Goal: Information Seeking & Learning: Learn about a topic

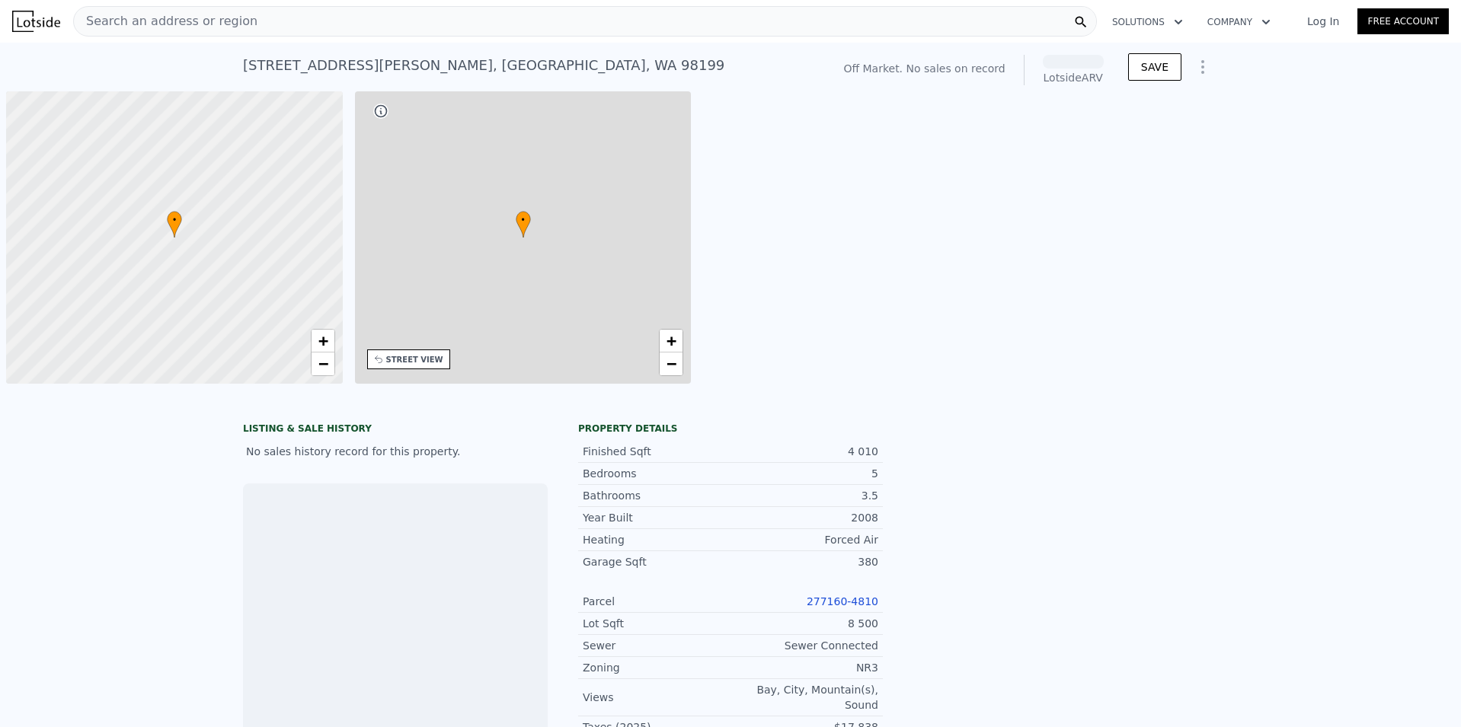
scroll to position [0, 6]
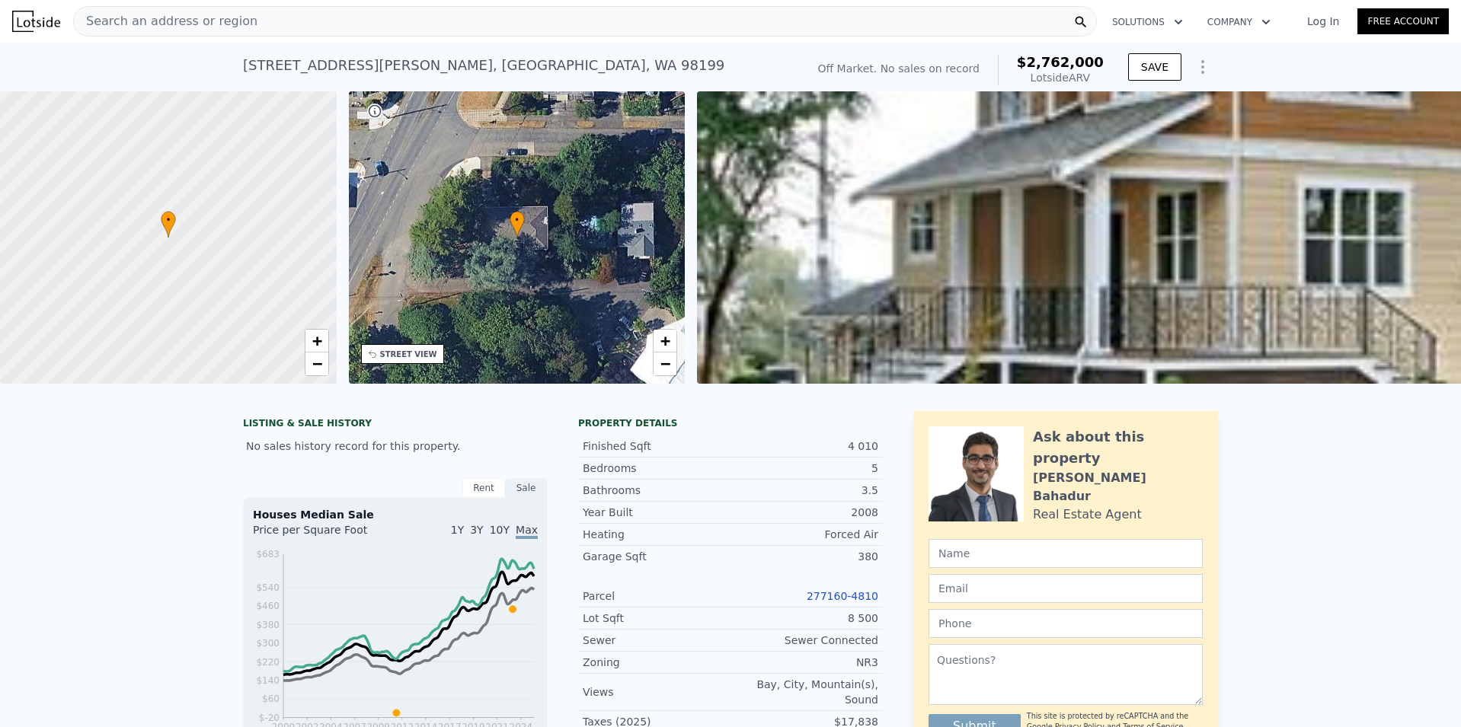
click at [293, 30] on div "Search an address or region" at bounding box center [584, 21] width 1023 height 30
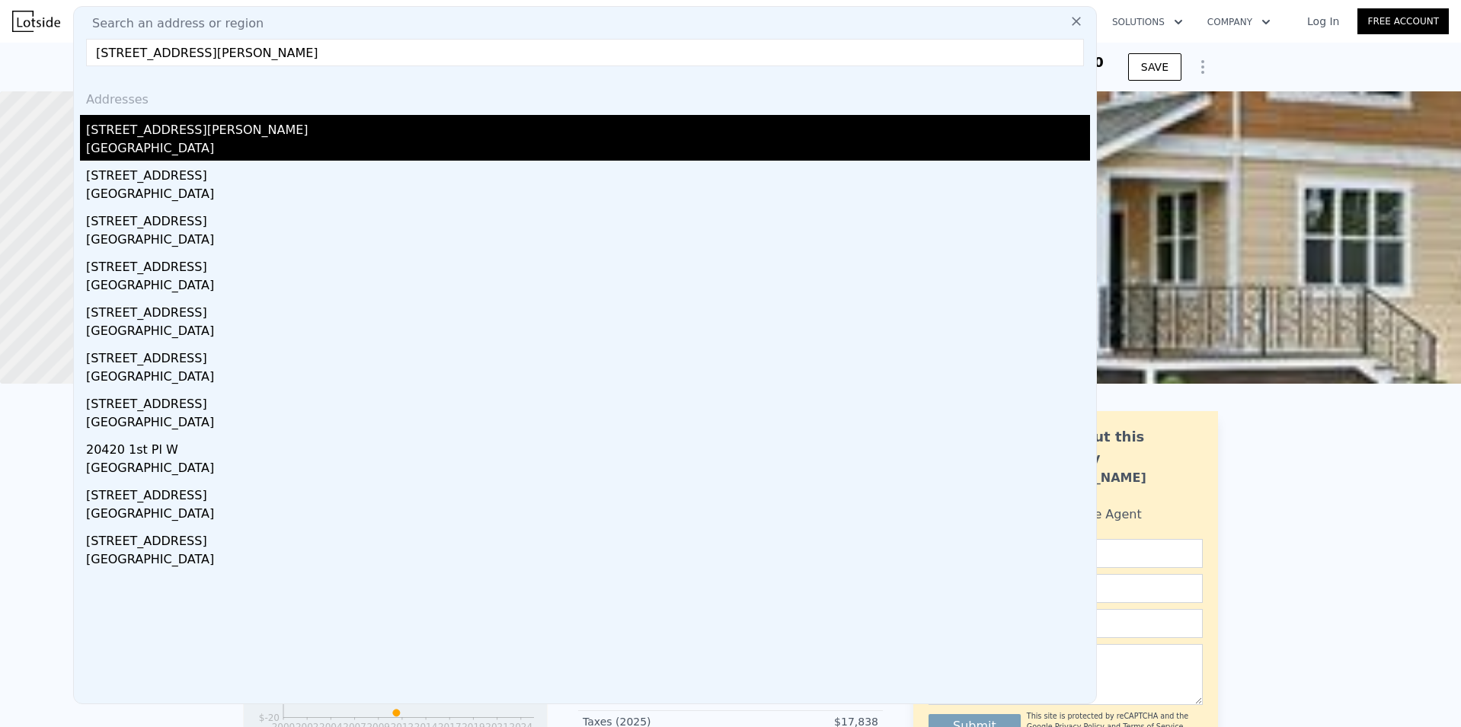
type input "[STREET_ADDRESS][PERSON_NAME]"
click at [194, 131] on div "[STREET_ADDRESS][PERSON_NAME]" at bounding box center [588, 127] width 1004 height 24
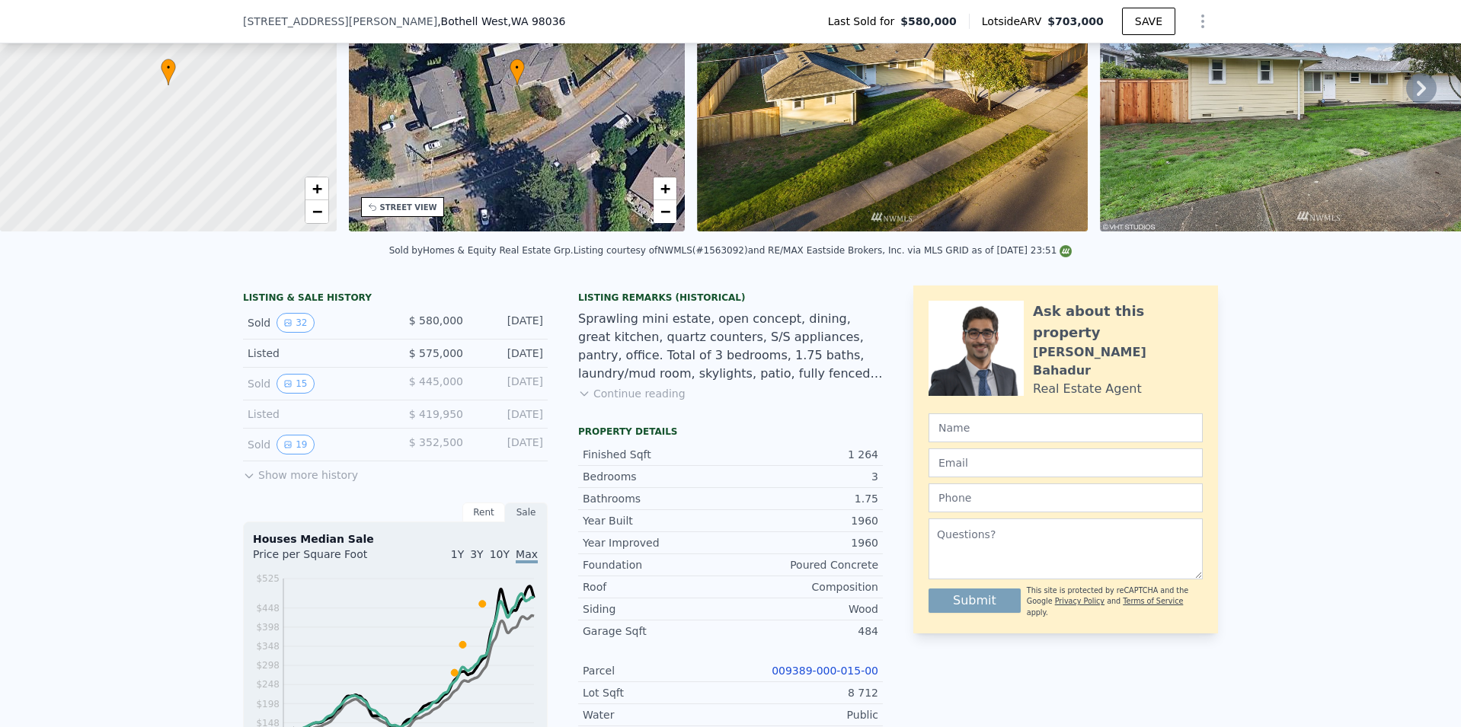
scroll to position [223, 0]
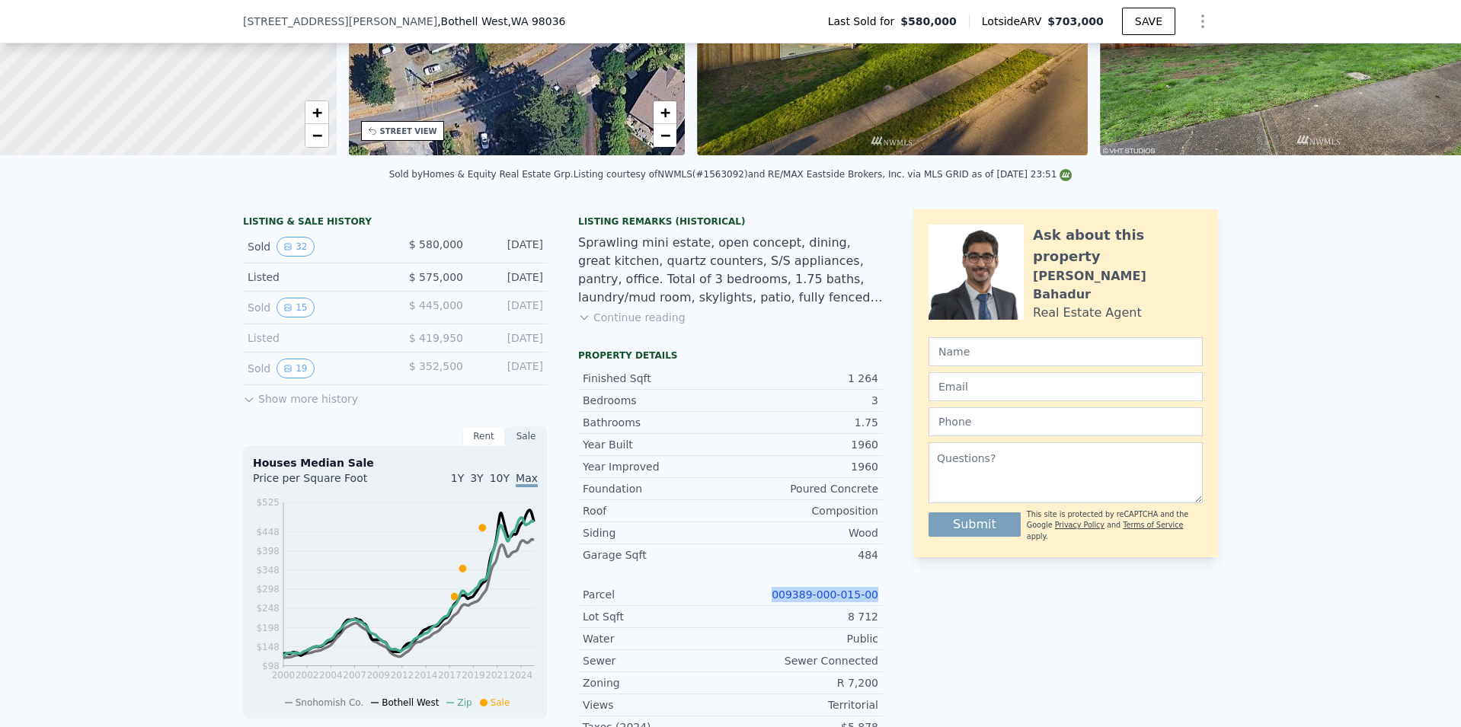
drag, startPoint x: 875, startPoint y: 608, endPoint x: 784, endPoint y: 610, distance: 91.4
click at [784, 606] on div "Parcel 009389-000-015-00" at bounding box center [730, 595] width 305 height 22
copy link "009389-000-015-00"
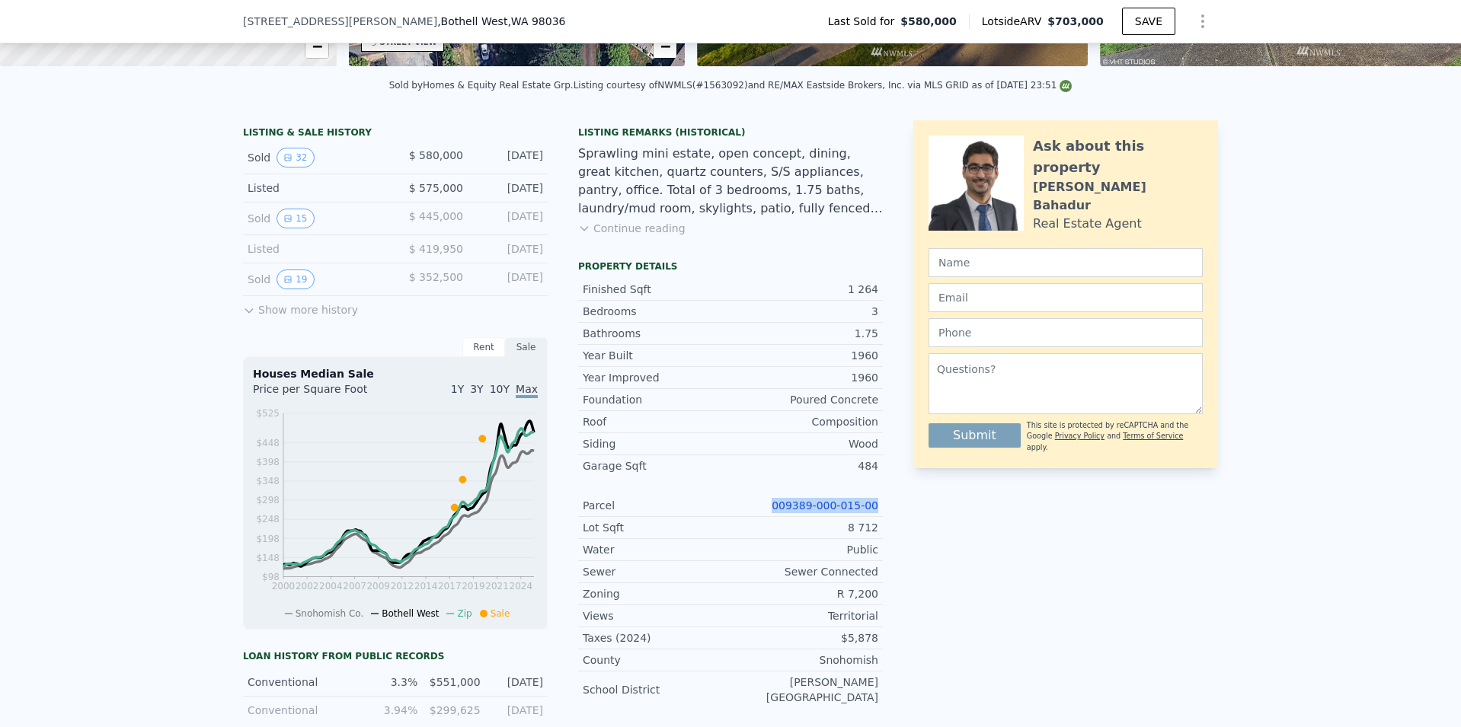
scroll to position [375, 0]
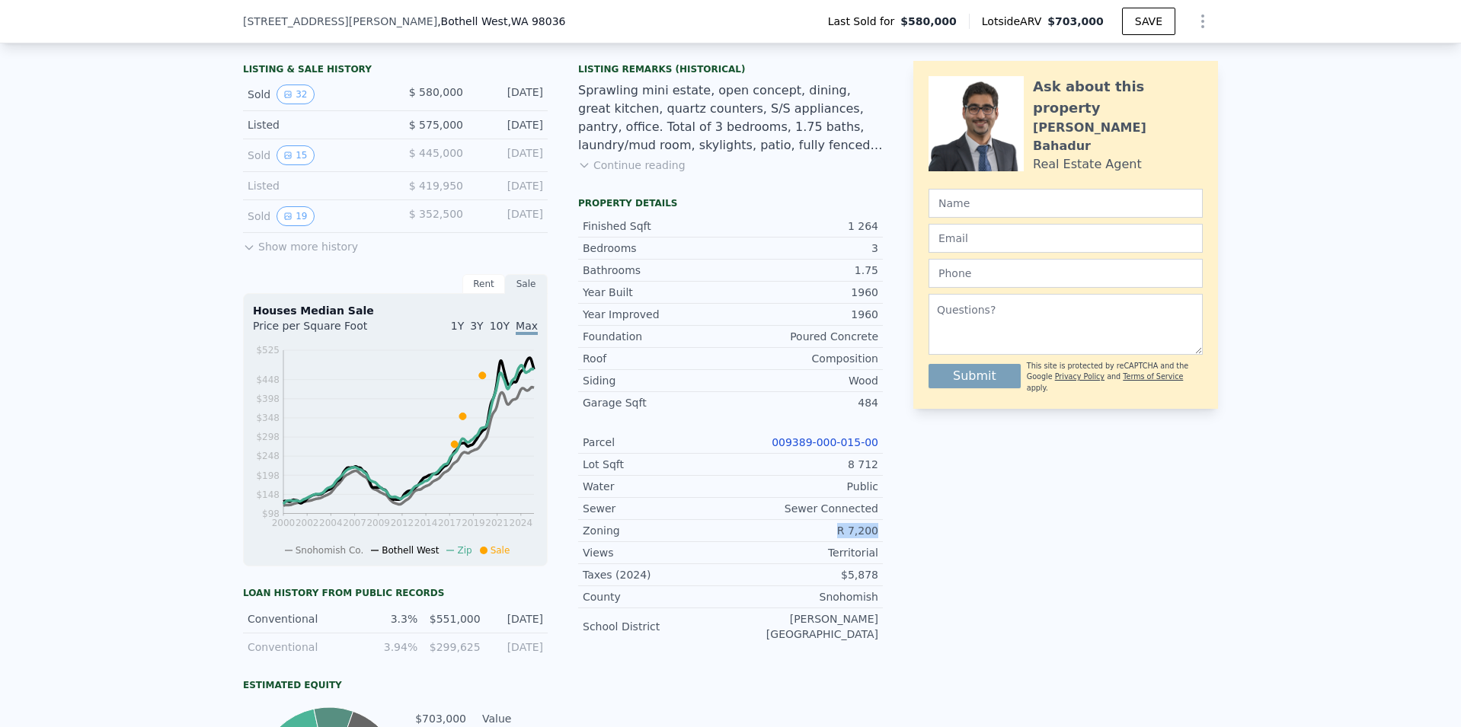
drag, startPoint x: 877, startPoint y: 541, endPoint x: 840, endPoint y: 541, distance: 36.6
click at [841, 541] on div "Zoning R 7,200" at bounding box center [730, 531] width 305 height 22
copy div "R 7,200"
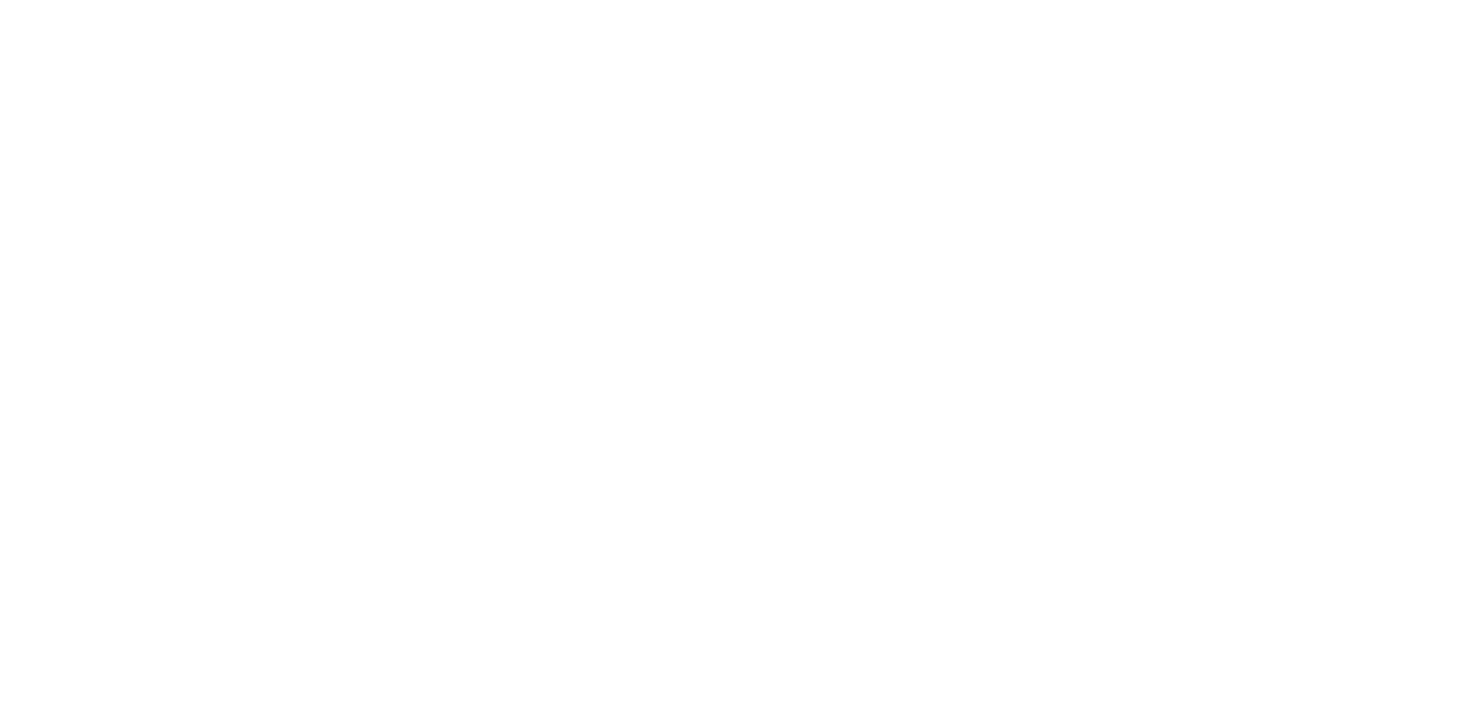
click at [844, 447] on div at bounding box center [730, 363] width 1461 height 726
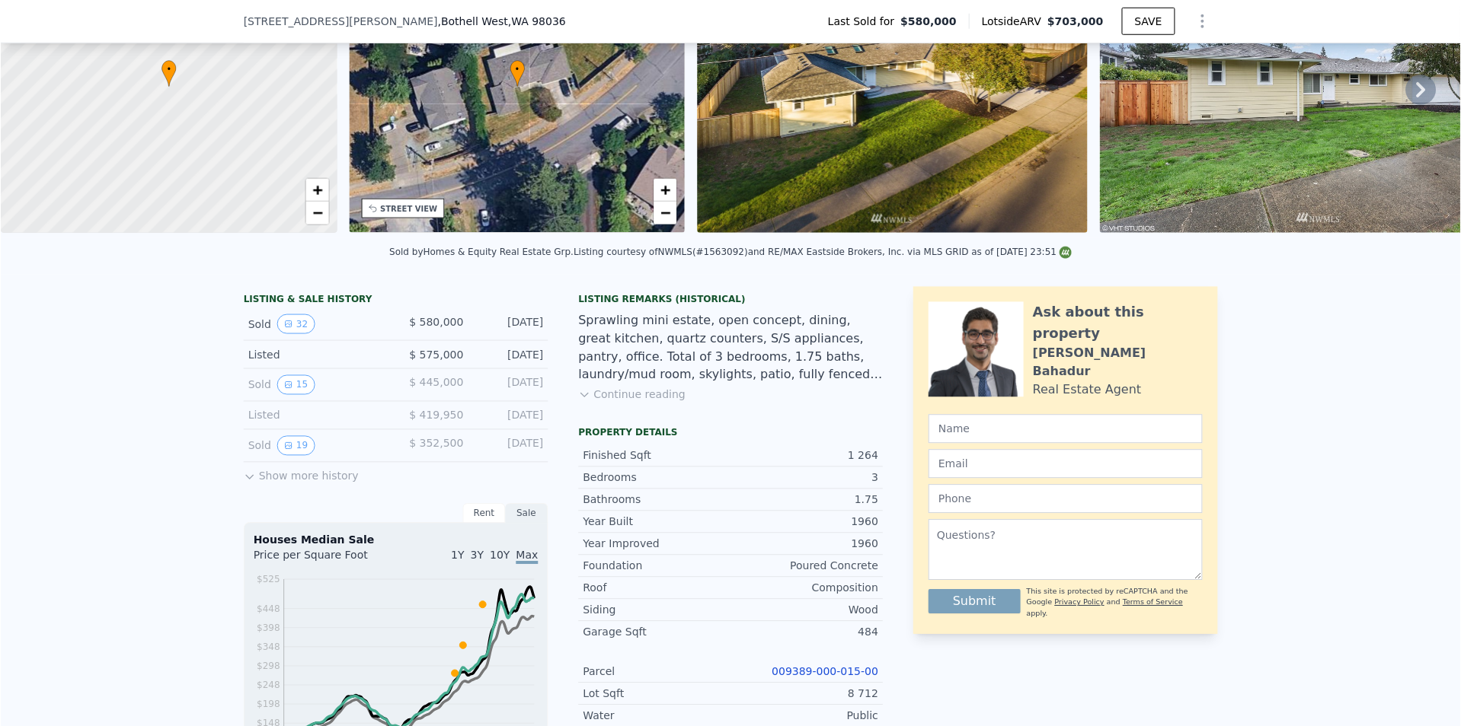
scroll to position [147, 0]
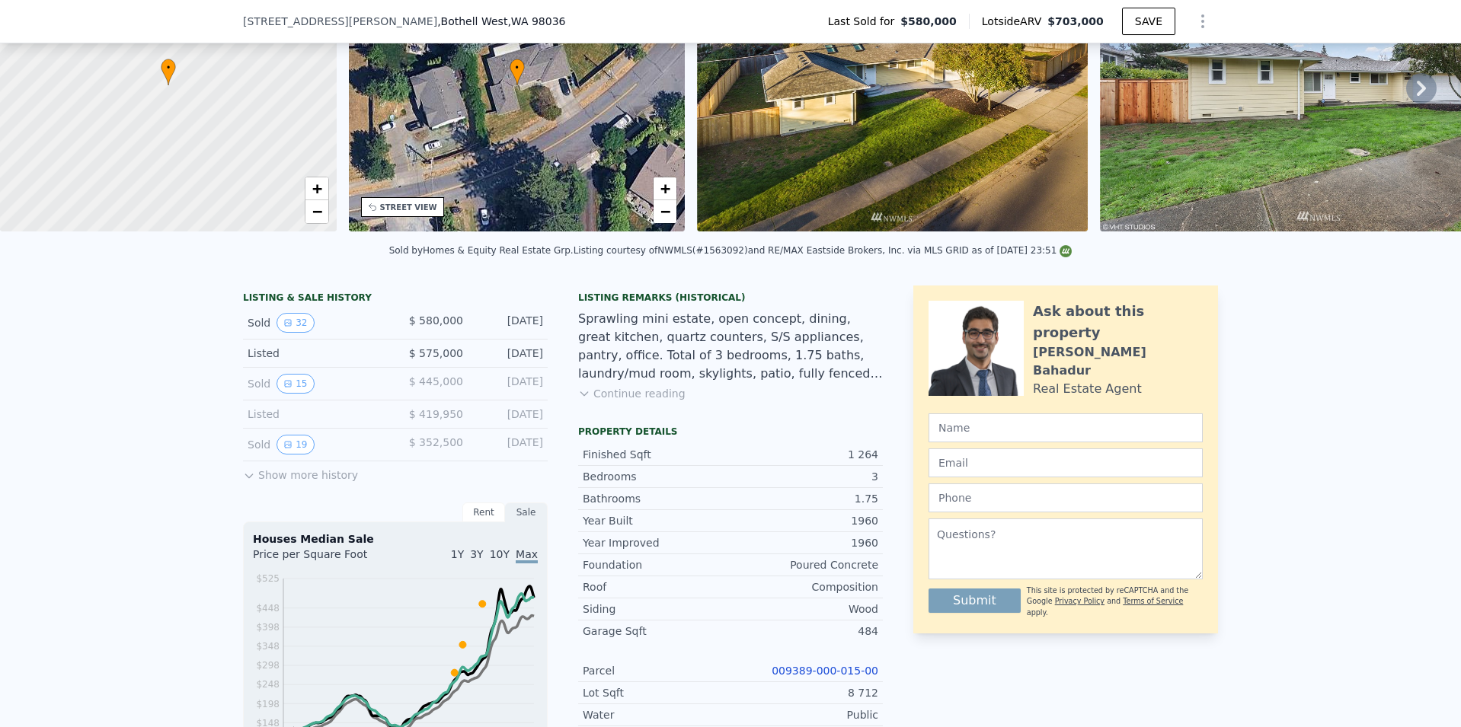
click at [853, 674] on link "009389-000-015-00" at bounding box center [824, 671] width 107 height 12
click at [858, 675] on link "009389-000-015-00" at bounding box center [824, 671] width 107 height 12
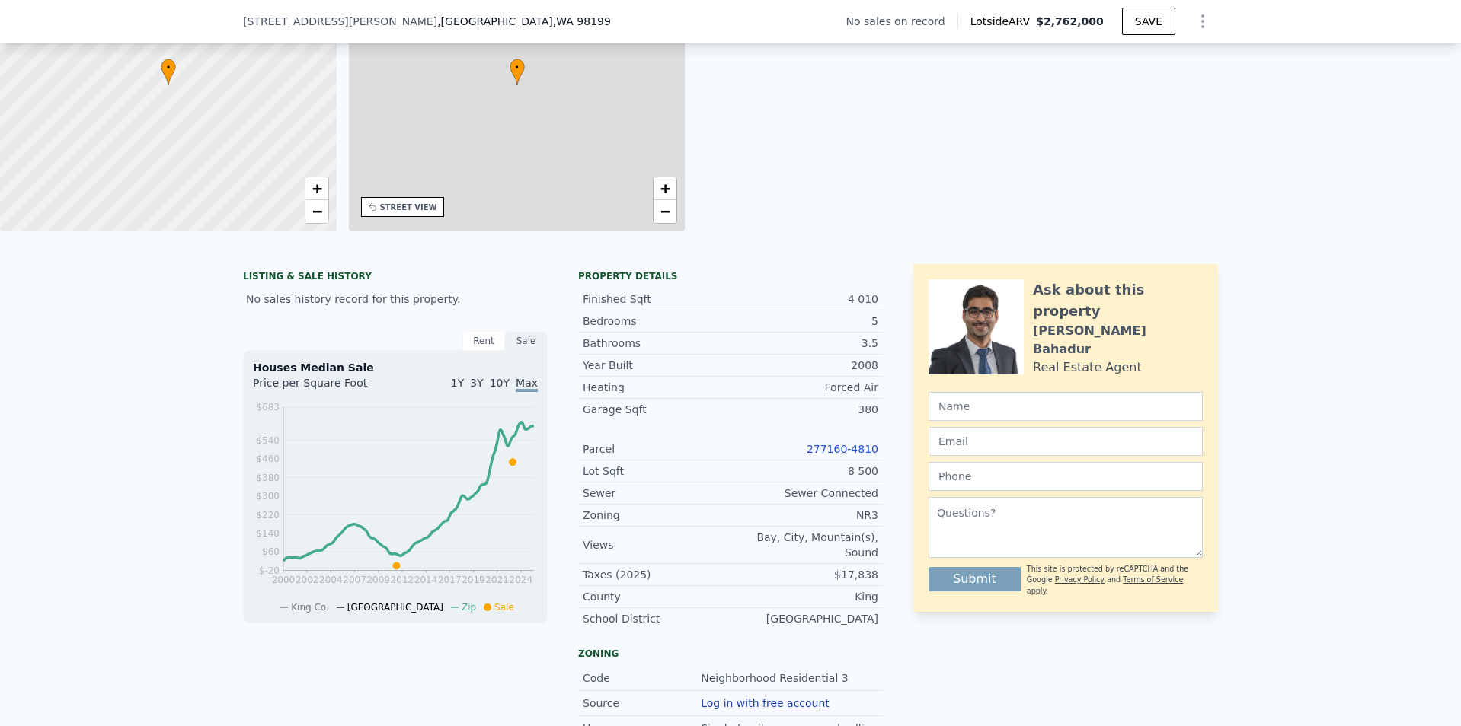
type input "2"
type input "5"
type input "1.75"
type input "4.25"
type input "2880"
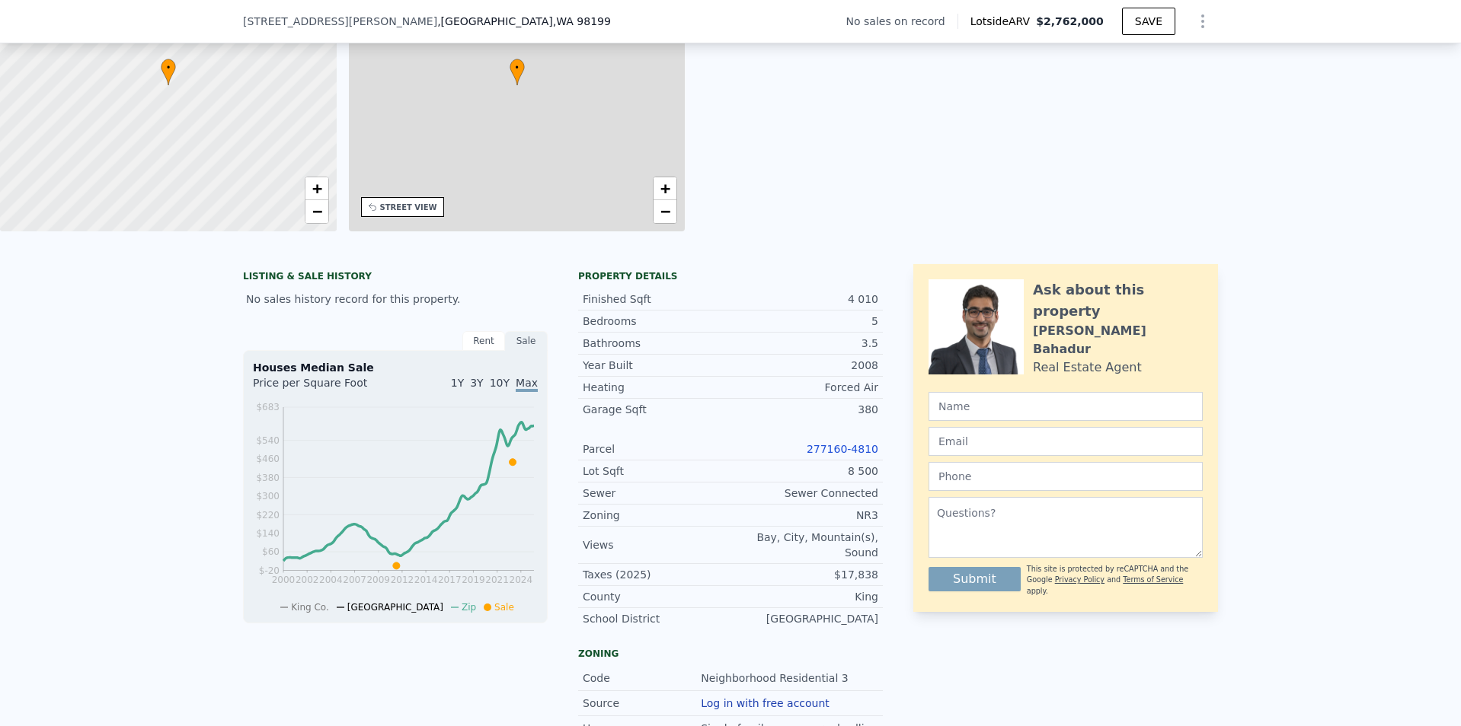
type input "4400"
type input "4853"
type input "13920"
type input "$ 2,762,000"
type input "8"
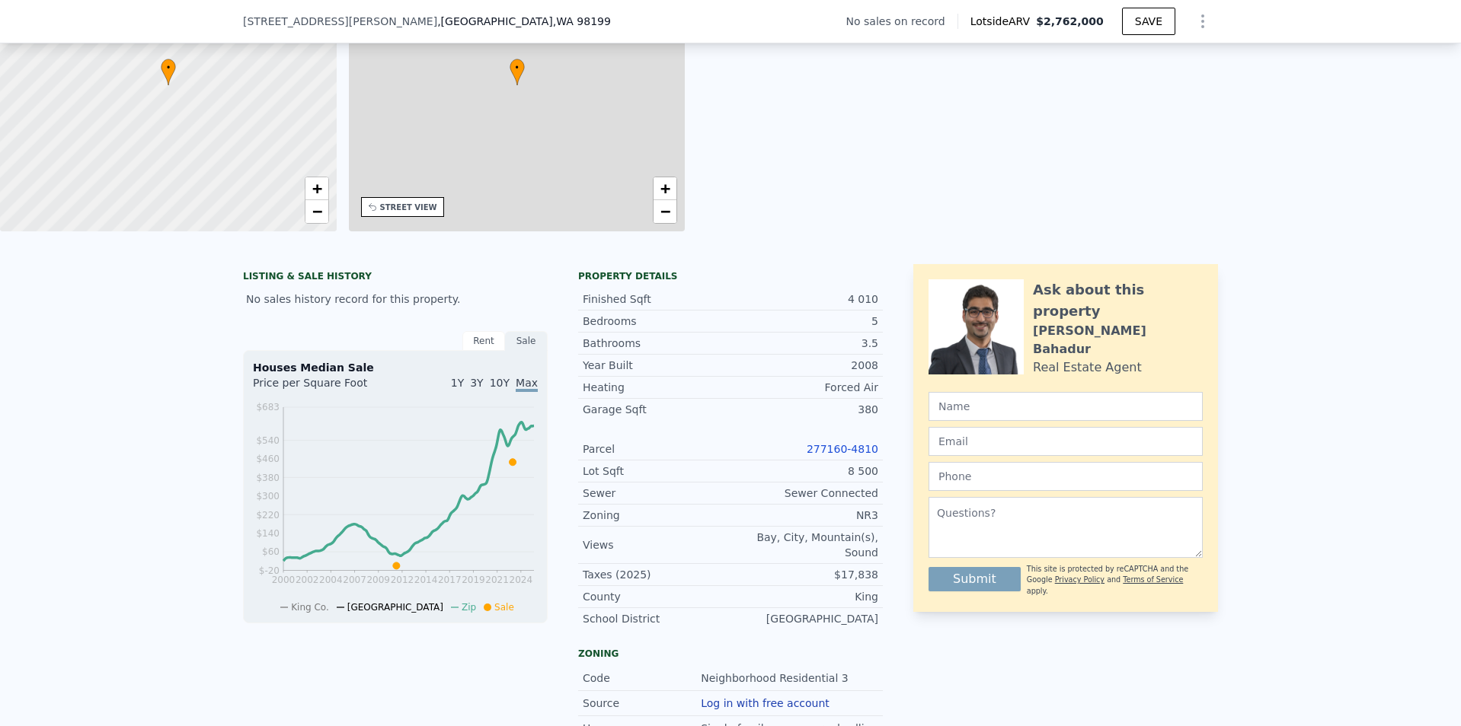
type input "$ 30,002"
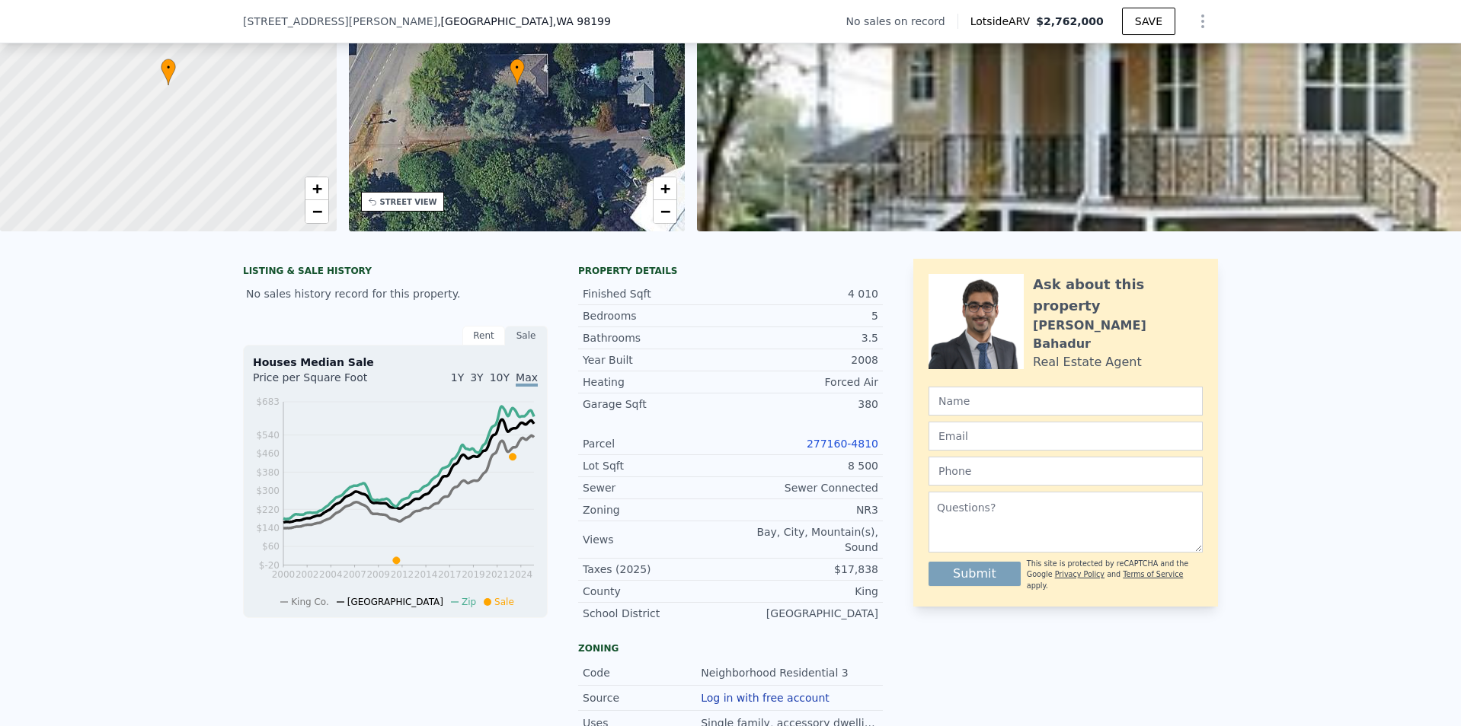
click at [855, 450] on link "277160-4810" at bounding box center [842, 444] width 72 height 12
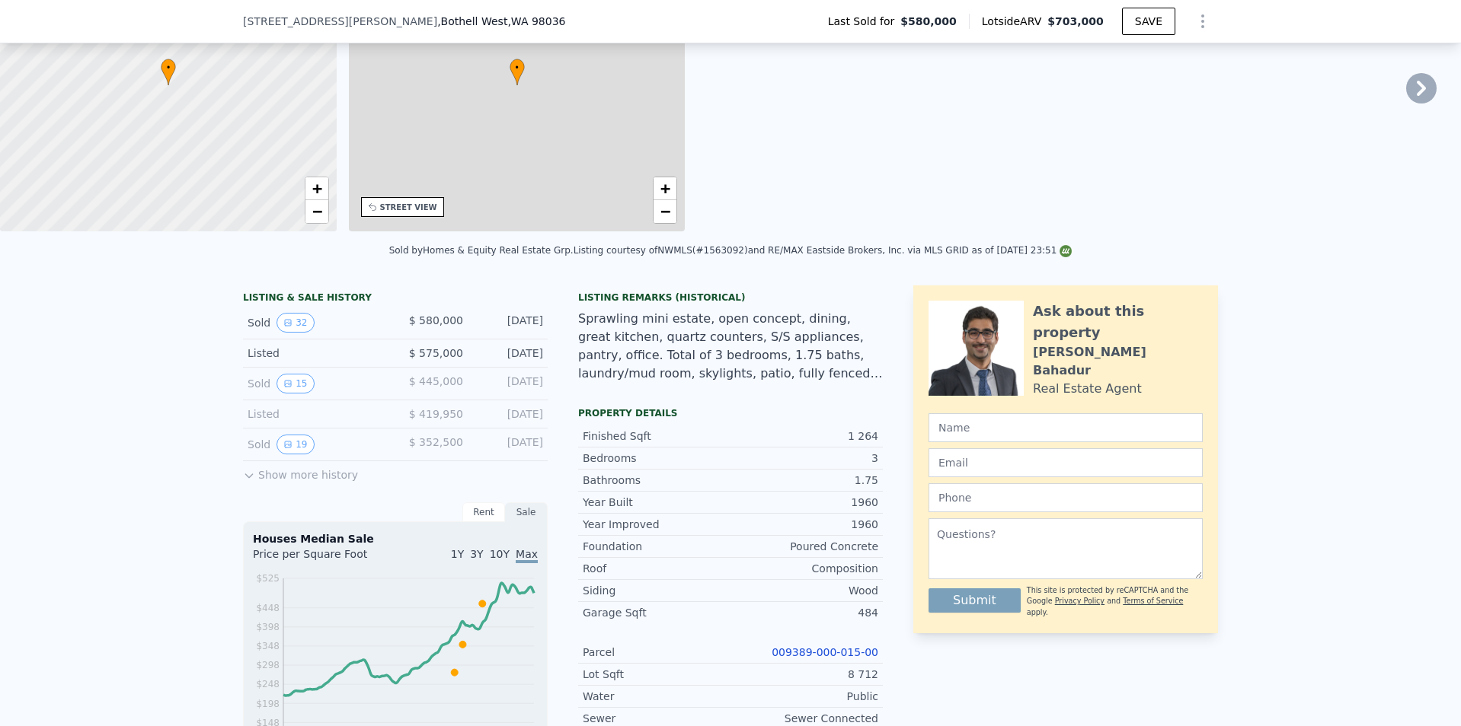
type input "3"
type input "4"
type input "1"
type input "2.5"
type input "912"
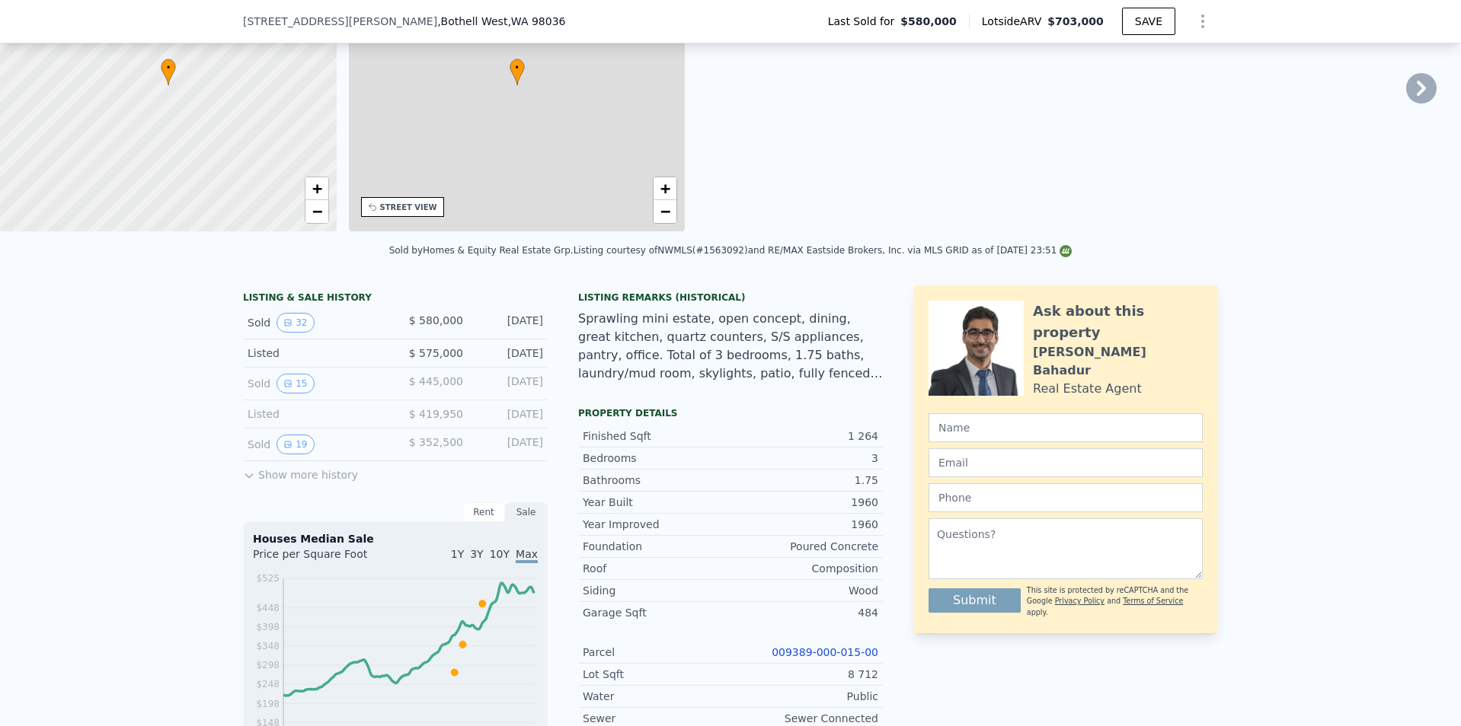
type input "1728"
type input "6534"
type input "12632"
type input "$ 703,000"
type input "5"
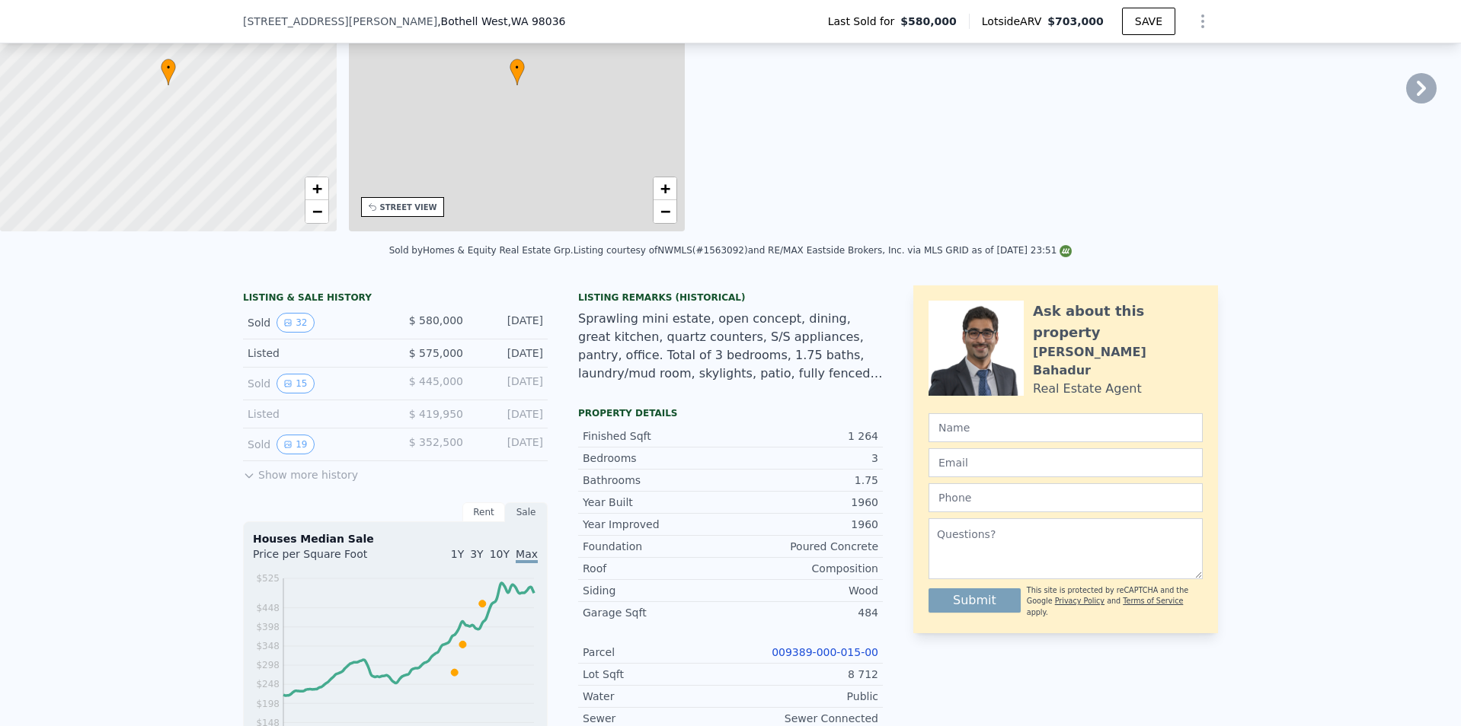
type input "$ 33,274"
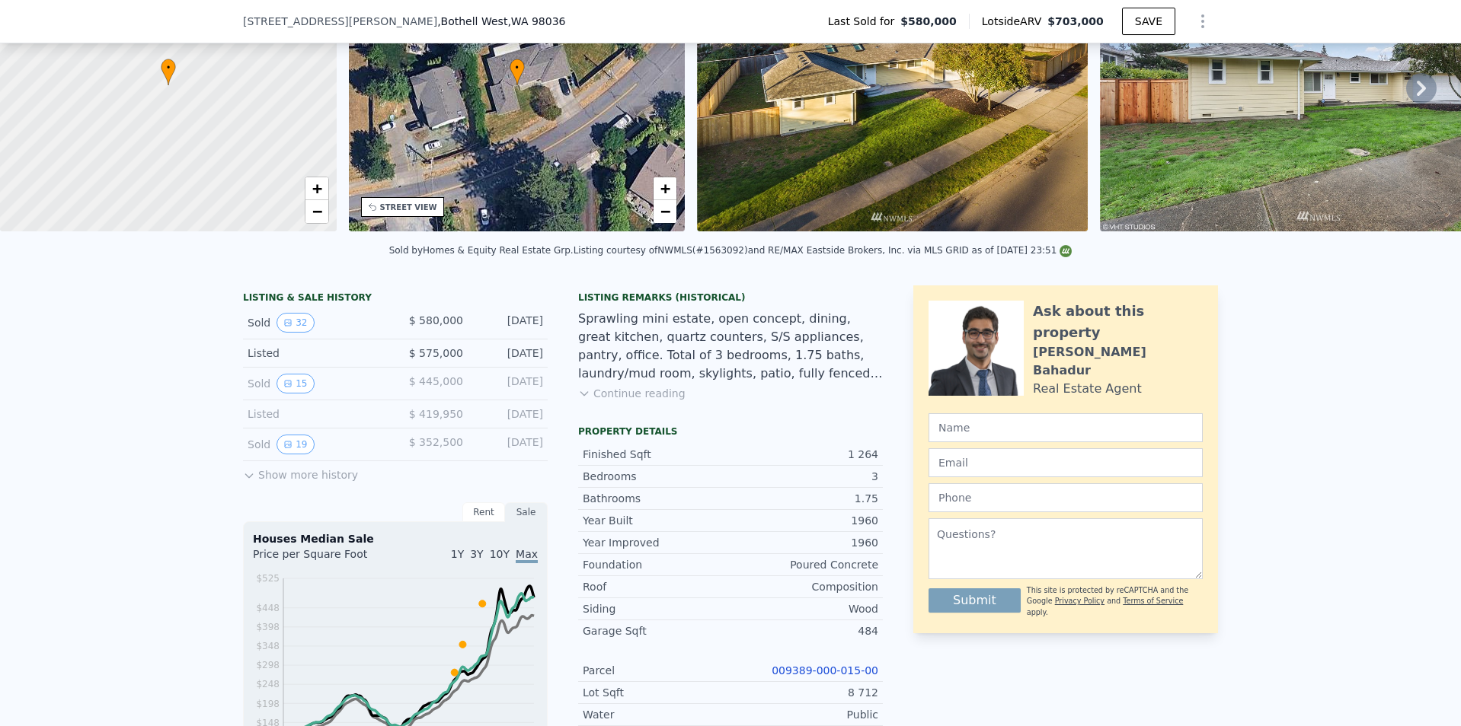
click at [834, 675] on link "009389-000-015-00" at bounding box center [824, 671] width 107 height 12
